Goal: Information Seeking & Learning: Stay updated

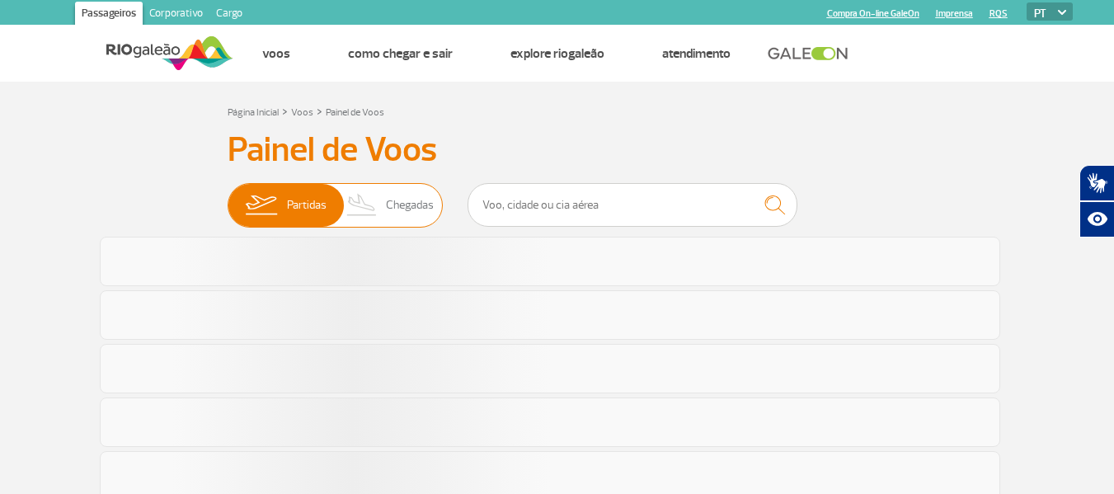
click at [405, 201] on span "Chegadas" at bounding box center [410, 205] width 48 height 43
click at [228, 197] on input "Partidas Chegadas" at bounding box center [228, 197] width 0 height 0
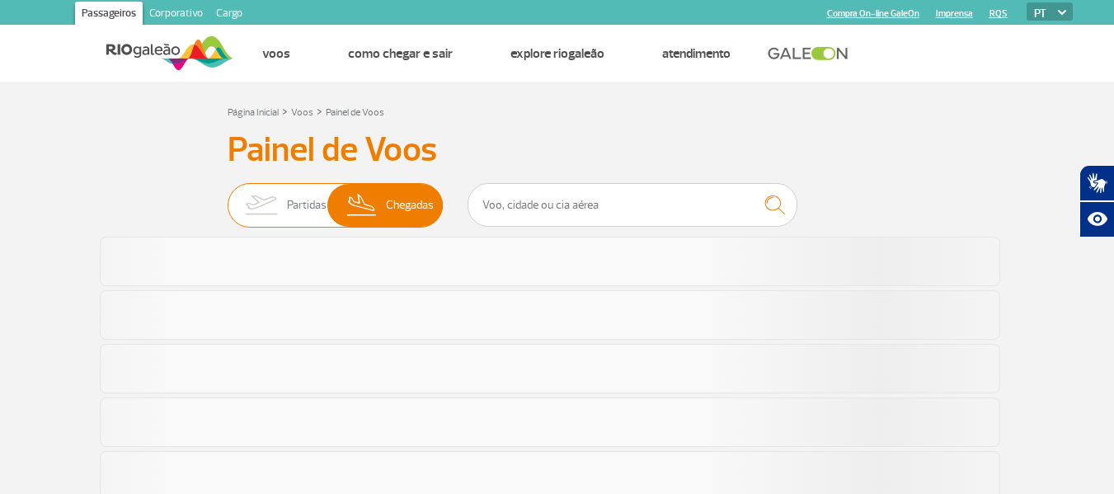
click at [408, 190] on span "Chegadas" at bounding box center [410, 205] width 48 height 43
click at [228, 197] on input "Partidas Chegadas" at bounding box center [228, 197] width 0 height 0
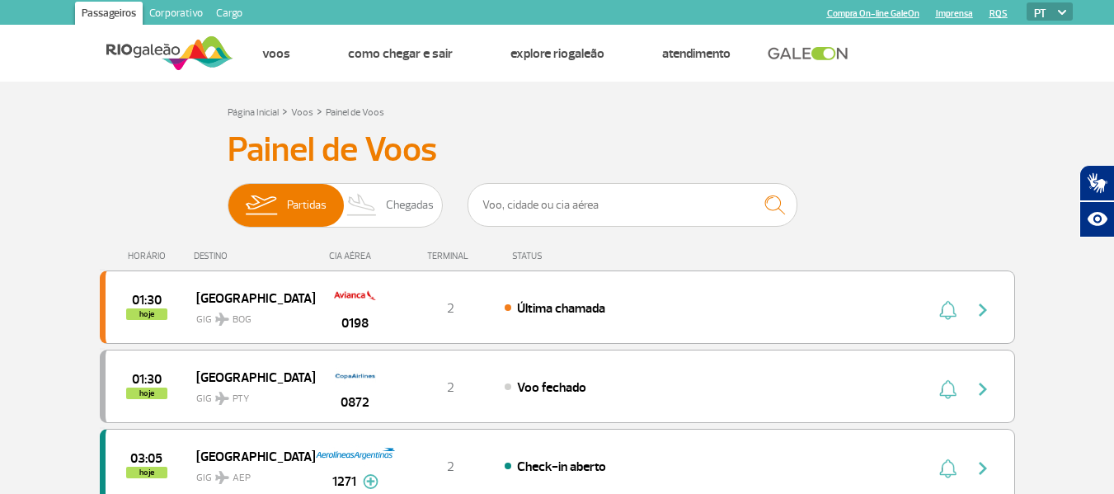
click at [393, 206] on span "Chegadas" at bounding box center [410, 205] width 48 height 43
click at [228, 197] on input "Partidas Chegadas" at bounding box center [228, 197] width 0 height 0
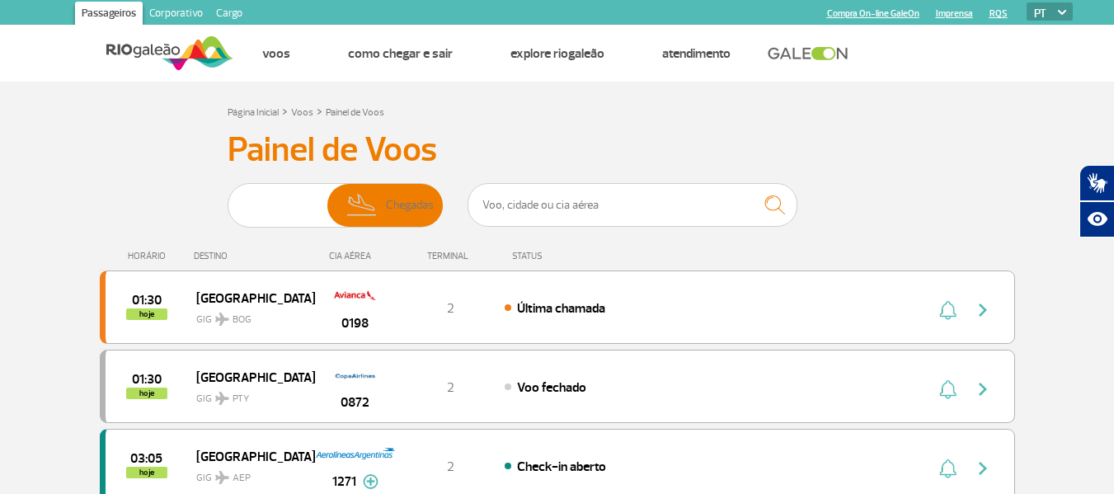
click at [385, 218] on img at bounding box center [362, 205] width 49 height 43
click at [228, 197] on input "Partidas Chegadas" at bounding box center [228, 197] width 0 height 0
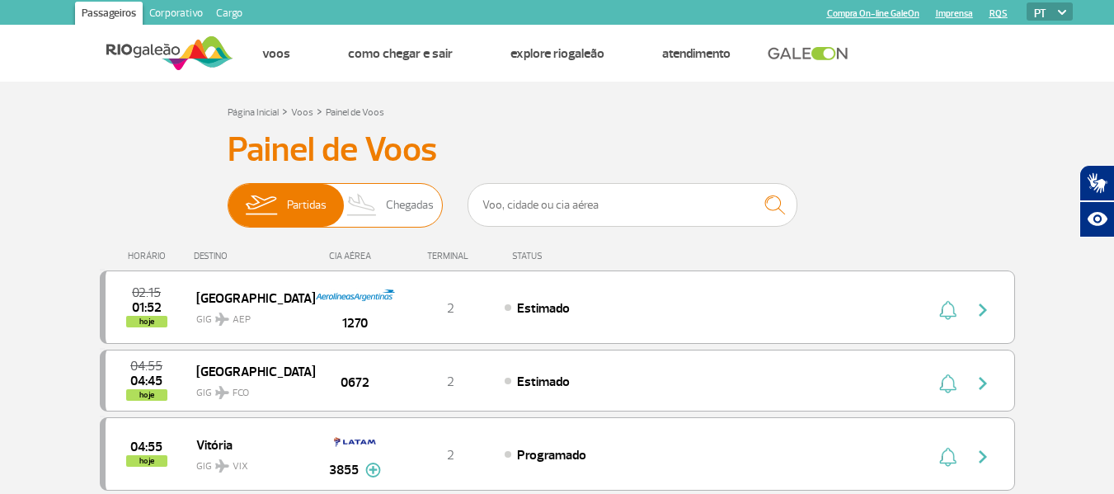
click at [398, 212] on span "Chegadas" at bounding box center [410, 205] width 48 height 43
click at [228, 197] on input "Partidas Chegadas" at bounding box center [228, 197] width 0 height 0
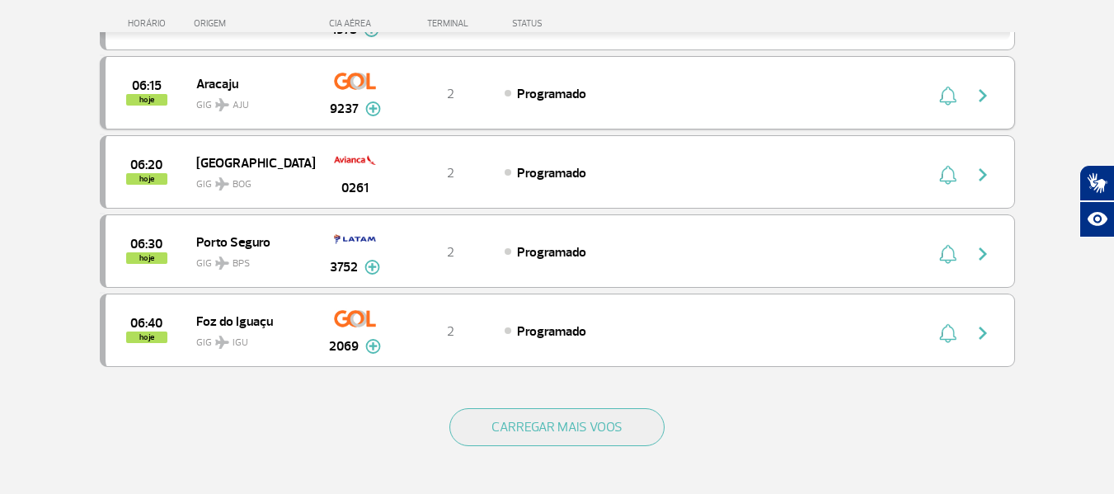
scroll to position [1567, 0]
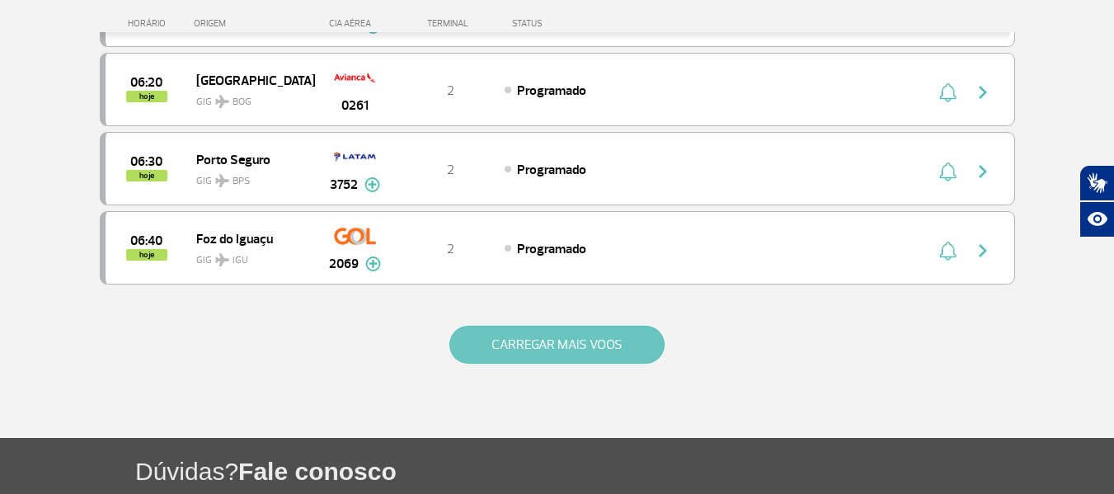
click at [549, 349] on button "CARREGAR MAIS VOOS" at bounding box center [556, 345] width 215 height 38
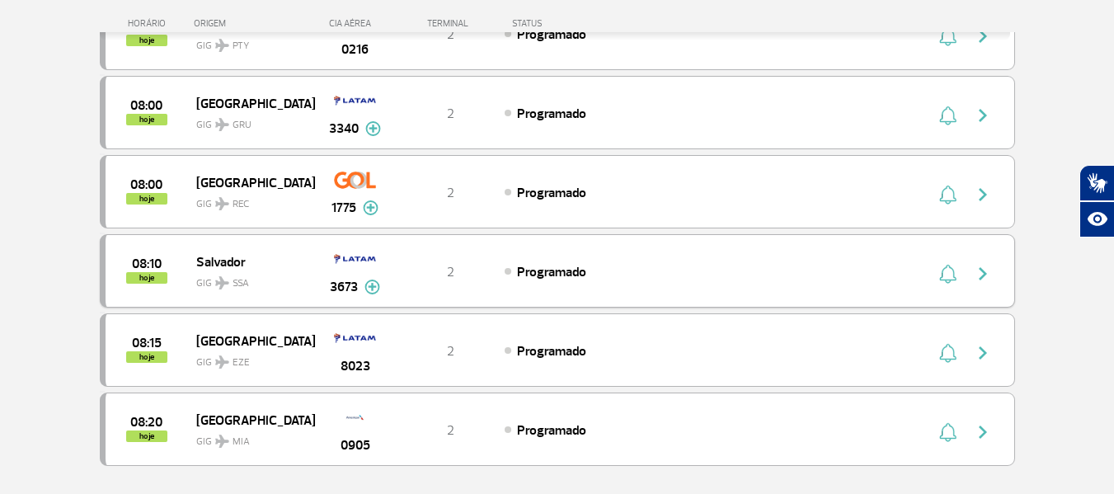
scroll to position [3134, 0]
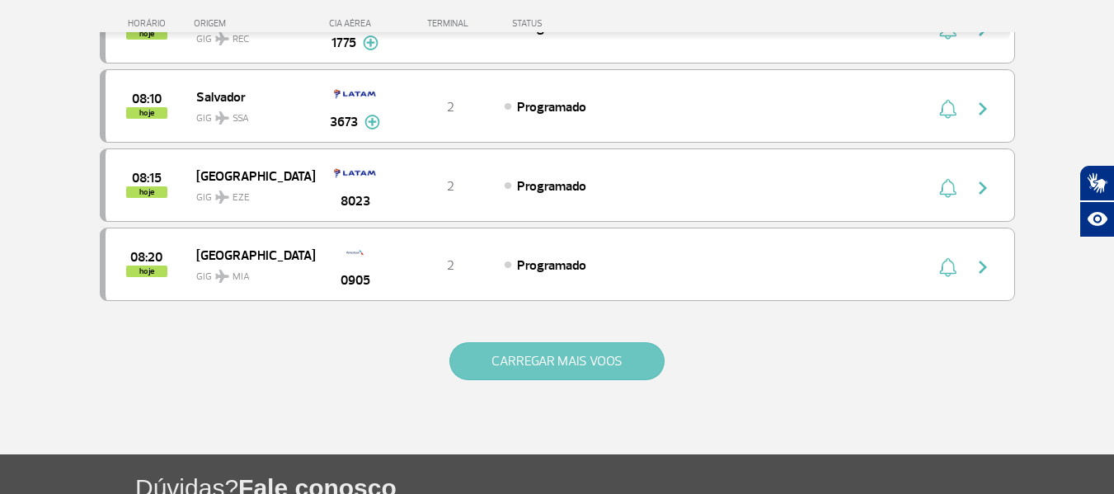
click at [559, 377] on button "CARREGAR MAIS VOOS" at bounding box center [556, 361] width 215 height 38
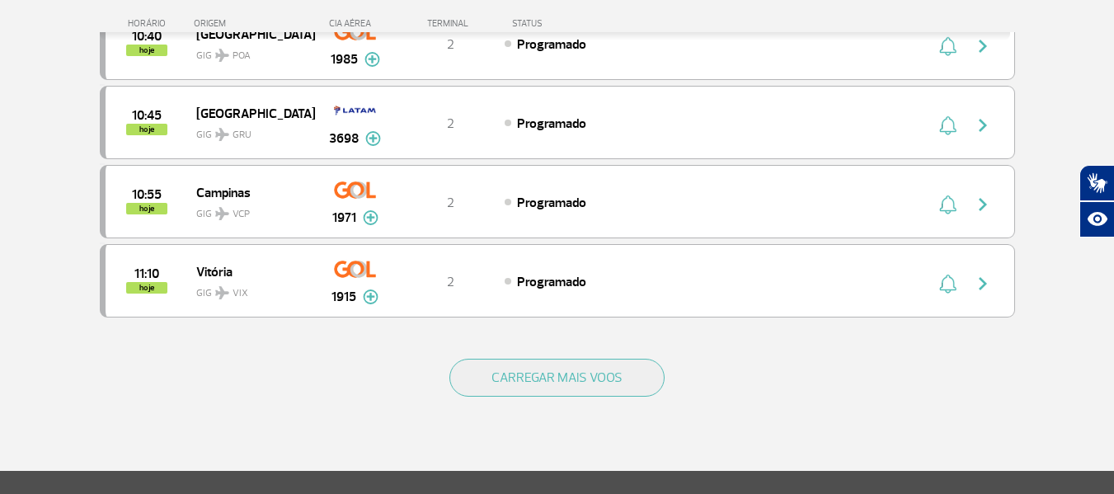
scroll to position [4783, 0]
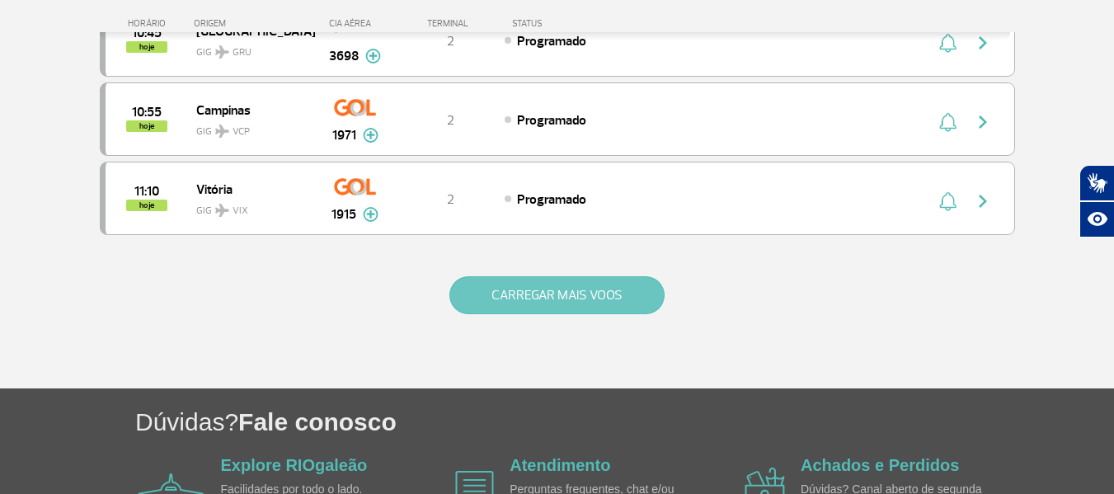
click at [578, 285] on button "CARREGAR MAIS VOOS" at bounding box center [556, 295] width 215 height 38
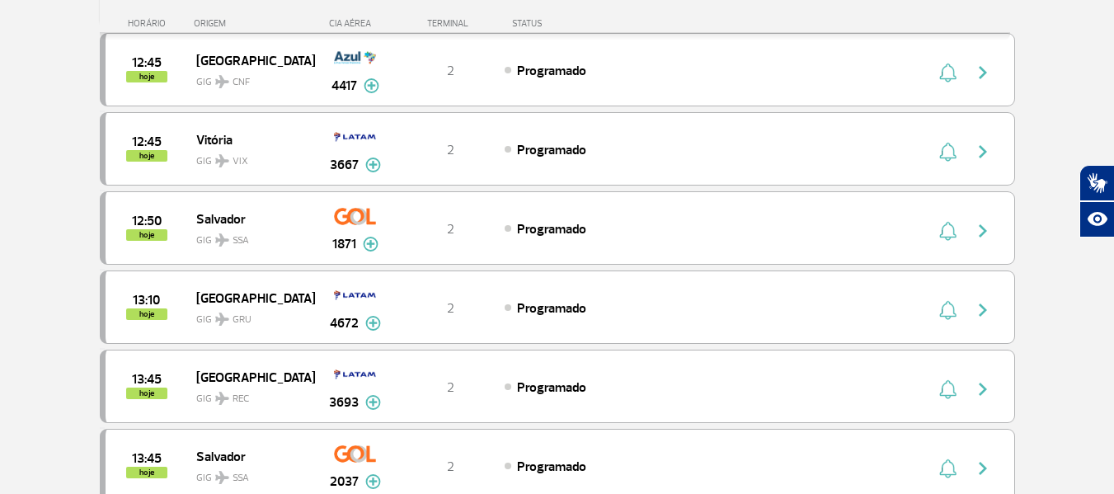
scroll to position [6185, 0]
